Goal: Check status: Check status

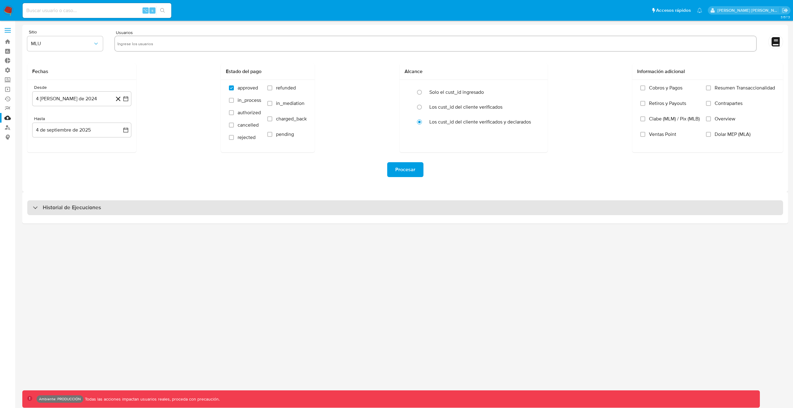
click at [164, 212] on div "Historial de Ejecuciones" at bounding box center [405, 207] width 756 height 15
select select "10"
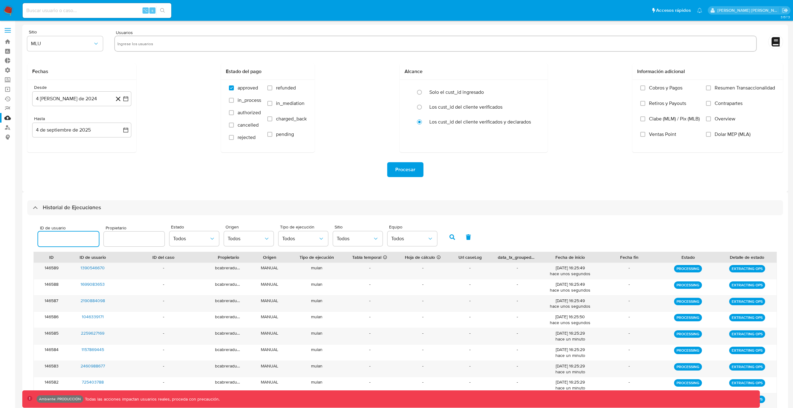
click at [65, 240] on input "number" at bounding box center [68, 239] width 61 height 8
click at [447, 239] on button "button" at bounding box center [452, 237] width 16 height 15
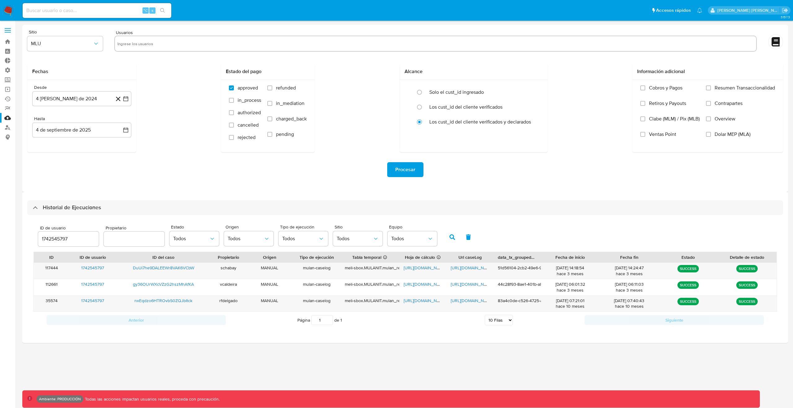
click at [511, 231] on div "ID de usuario 1742545797 Propietario Estado Todos Origen Todos Tipo de ejecució…" at bounding box center [405, 237] width 744 height 30
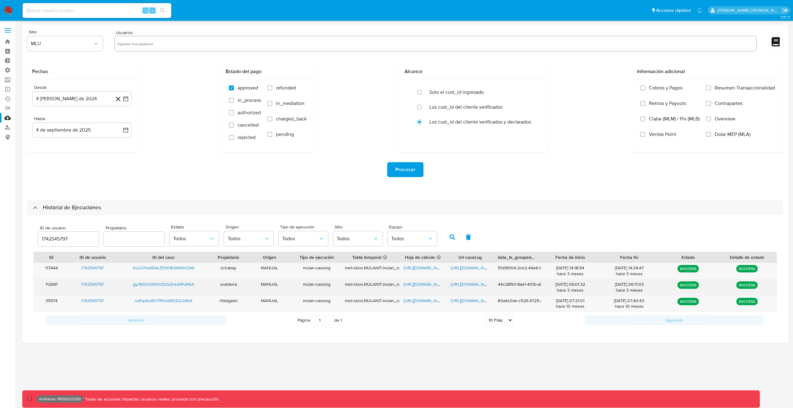
click at [473, 284] on span "[URL][DOMAIN_NAME]" at bounding box center [472, 284] width 43 height 6
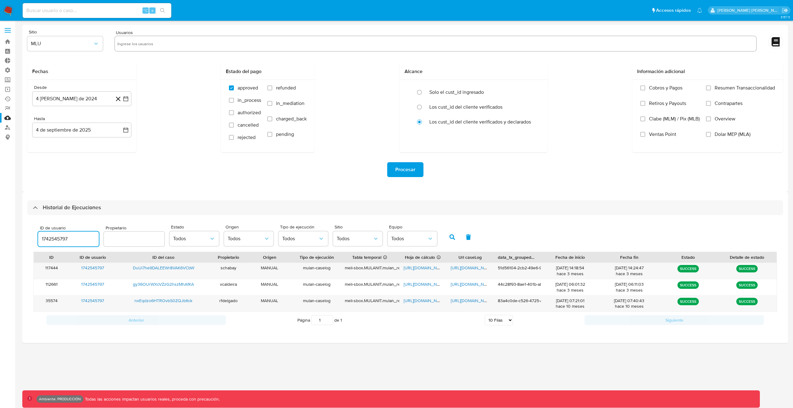
click at [65, 236] on input "1742545797" at bounding box center [68, 239] width 61 height 8
type input "1232852954"
click at [452, 237] on icon "button" at bounding box center [453, 238] width 6 height 6
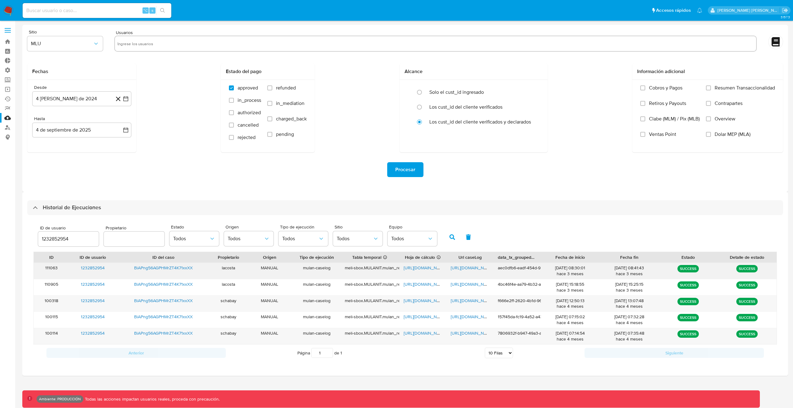
click at [464, 269] on span "[URL][DOMAIN_NAME]" at bounding box center [472, 268] width 43 height 6
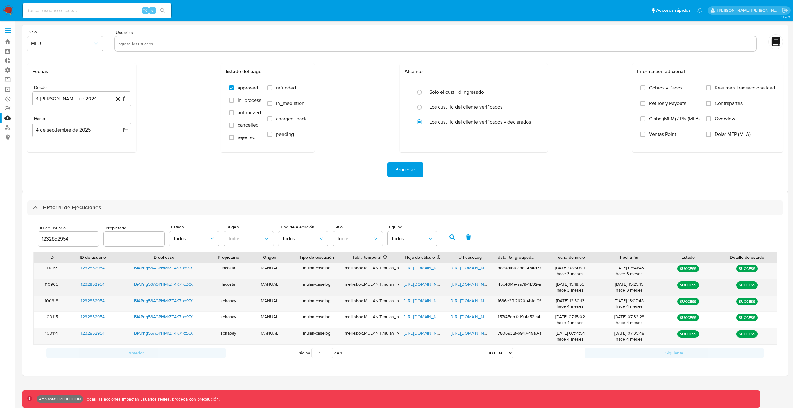
click at [469, 284] on span "[URL][DOMAIN_NAME]" at bounding box center [472, 284] width 43 height 6
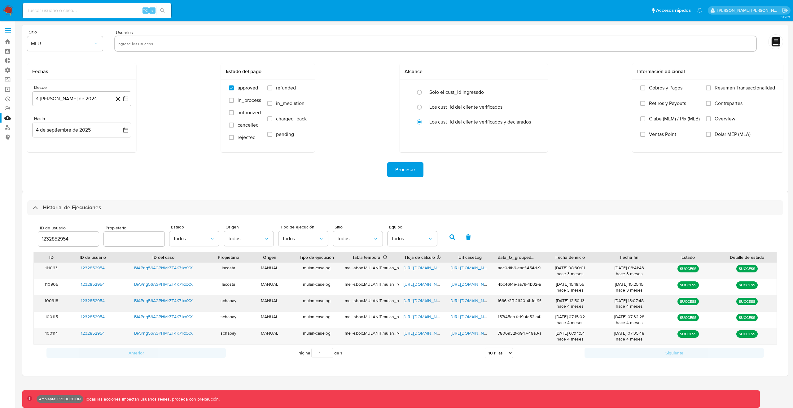
click at [231, 301] on div "schabay" at bounding box center [228, 304] width 35 height 16
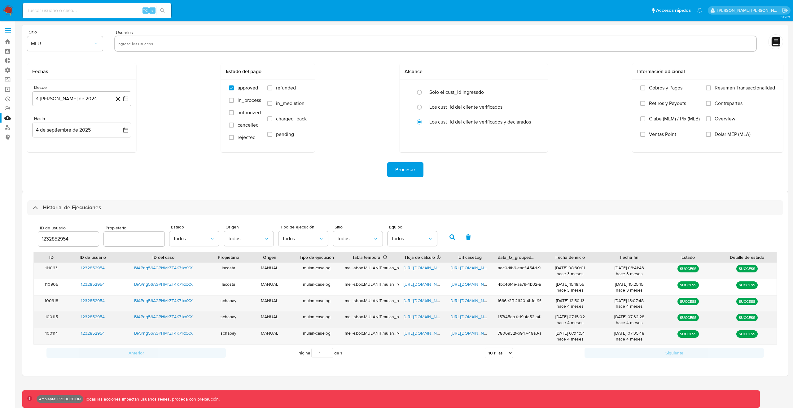
click at [228, 315] on div "schabay" at bounding box center [228, 320] width 35 height 16
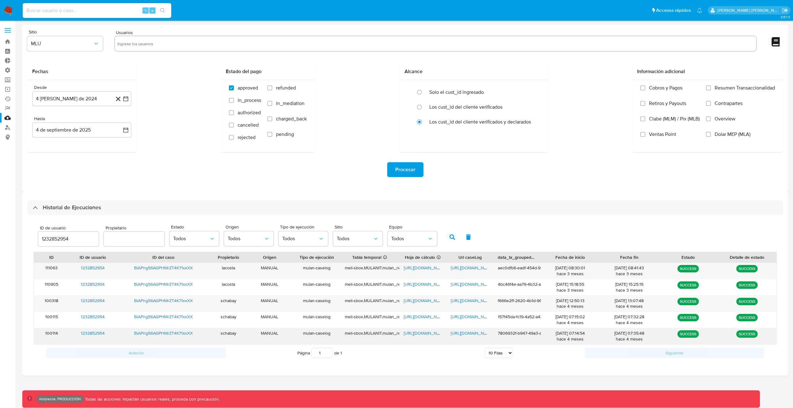
click at [229, 334] on div "schabay" at bounding box center [228, 336] width 35 height 16
click at [473, 302] on span "[URL][DOMAIN_NAME]" at bounding box center [472, 301] width 43 height 6
